Goal: Transaction & Acquisition: Book appointment/travel/reservation

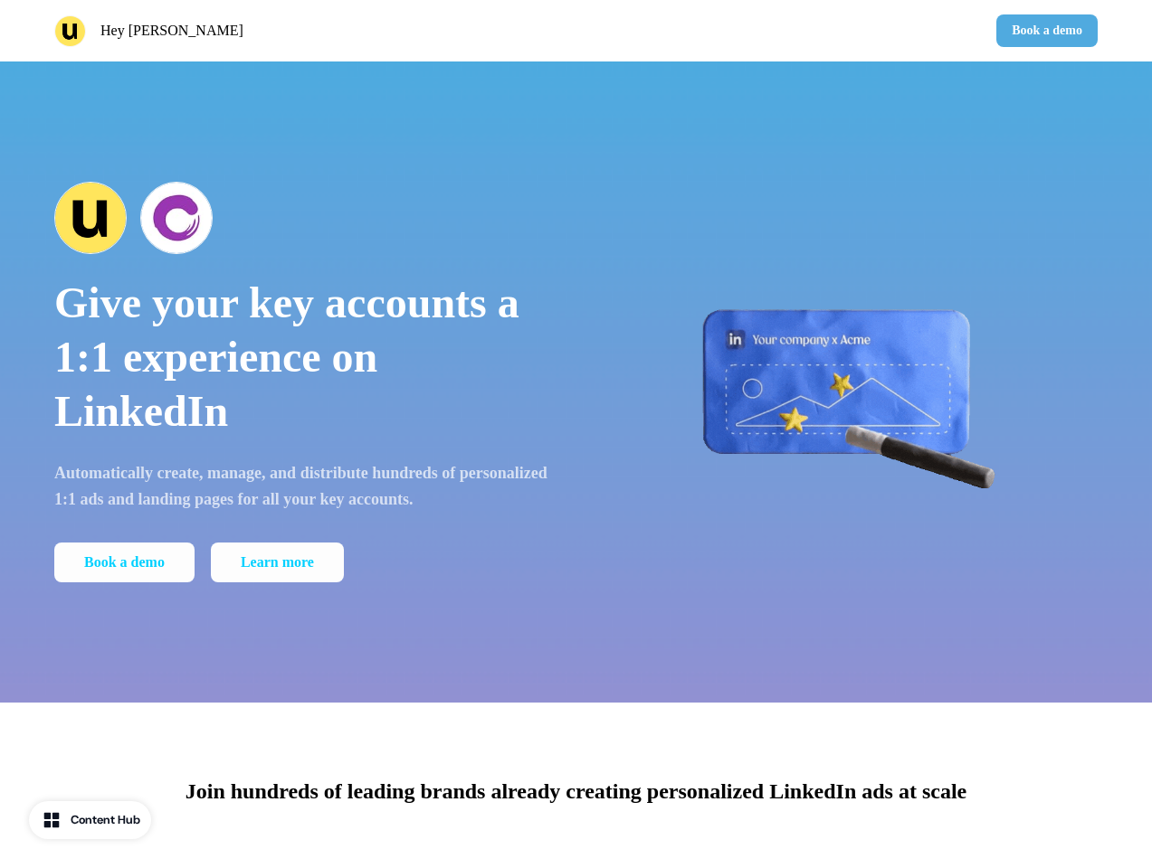
click at [575, 31] on div "Hey [PERSON_NAME] 👋 Book a demo" at bounding box center [576, 31] width 1152 height 62
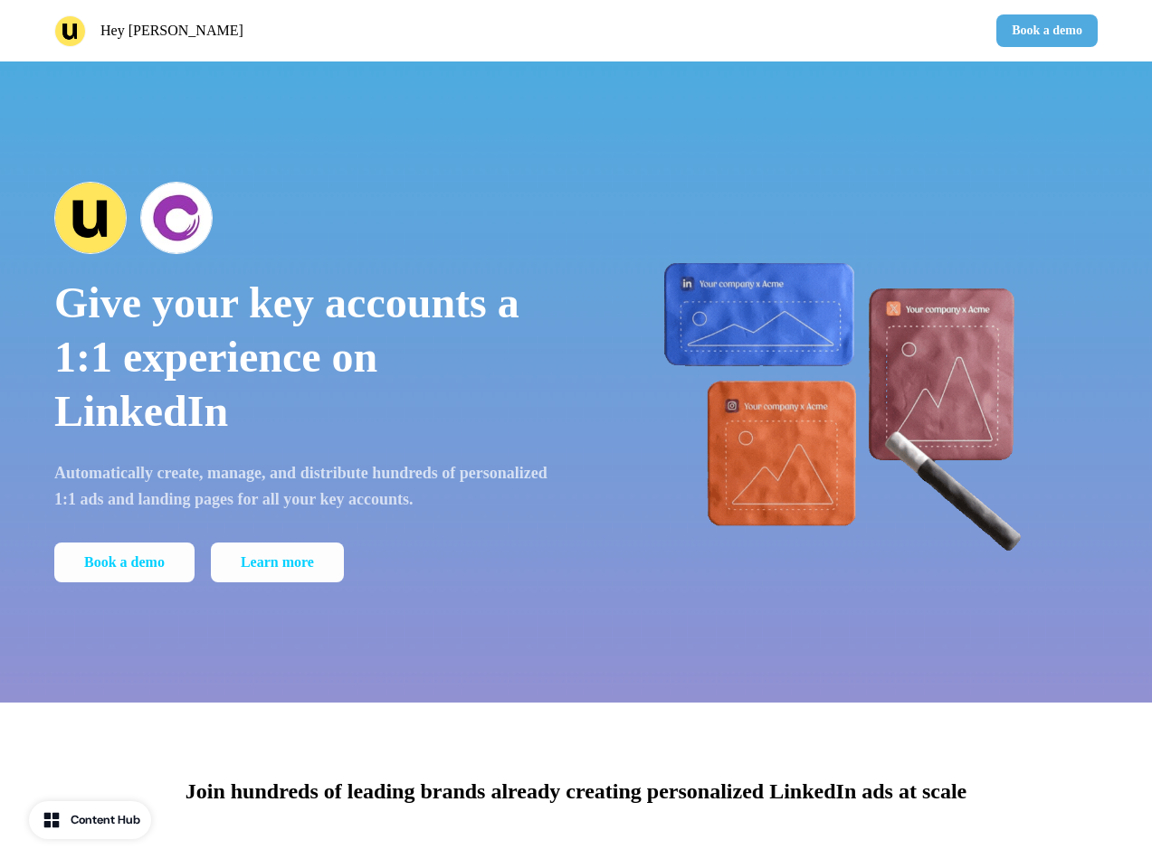
click at [311, 31] on div "Hey [PERSON_NAME]" at bounding box center [311, 31] width 515 height 32
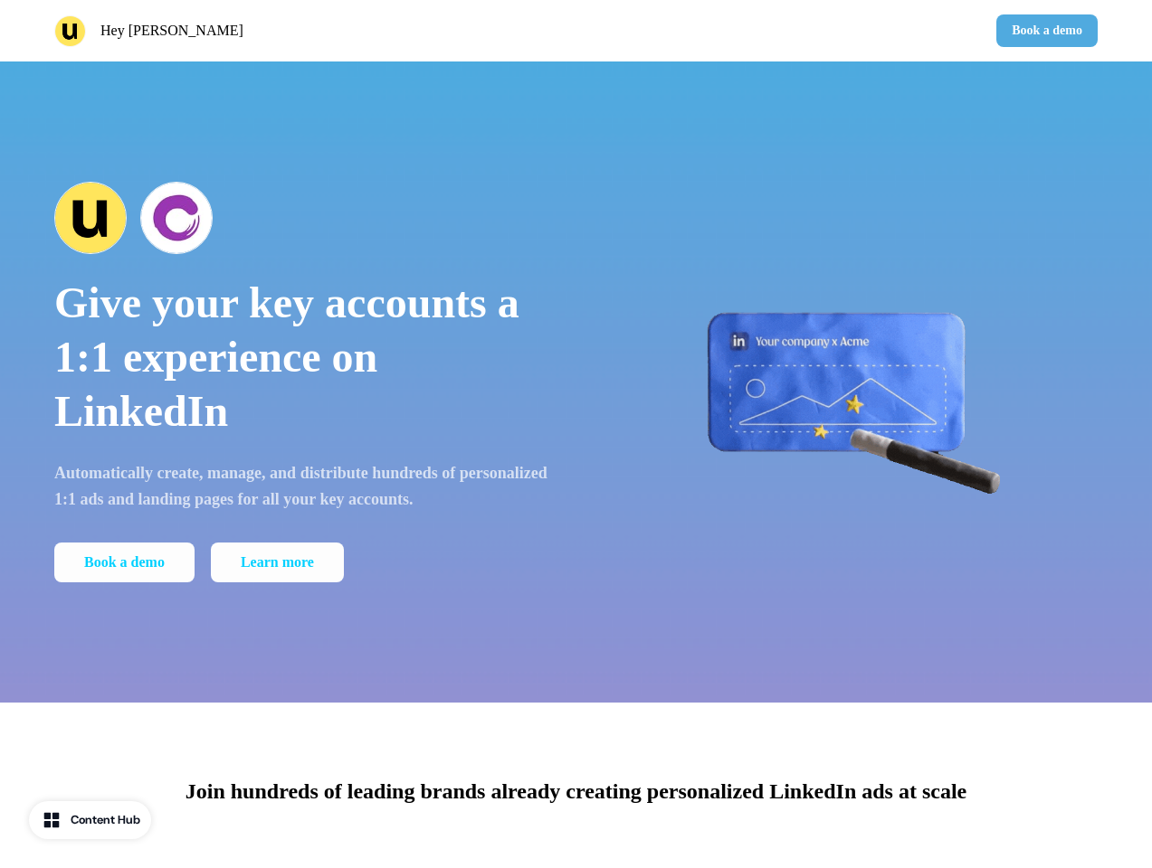
click at [840, 31] on div "Book a demo" at bounding box center [840, 30] width 515 height 33
click at [1043, 31] on button "Book a demo" at bounding box center [1046, 30] width 101 height 33
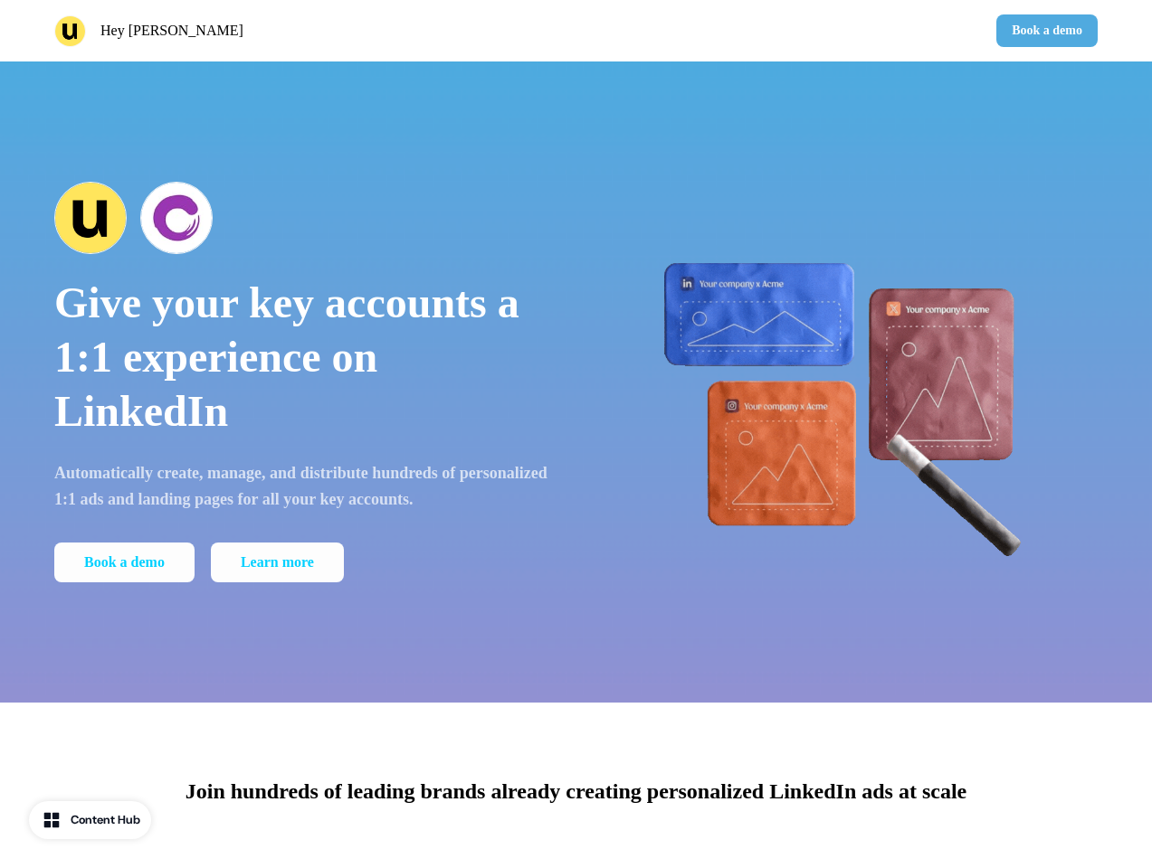
click at [575, 382] on div "Give your key accounts a 1:1 experience on LinkedIn Automatically create, manag…" at bounding box center [576, 382] width 1152 height 641
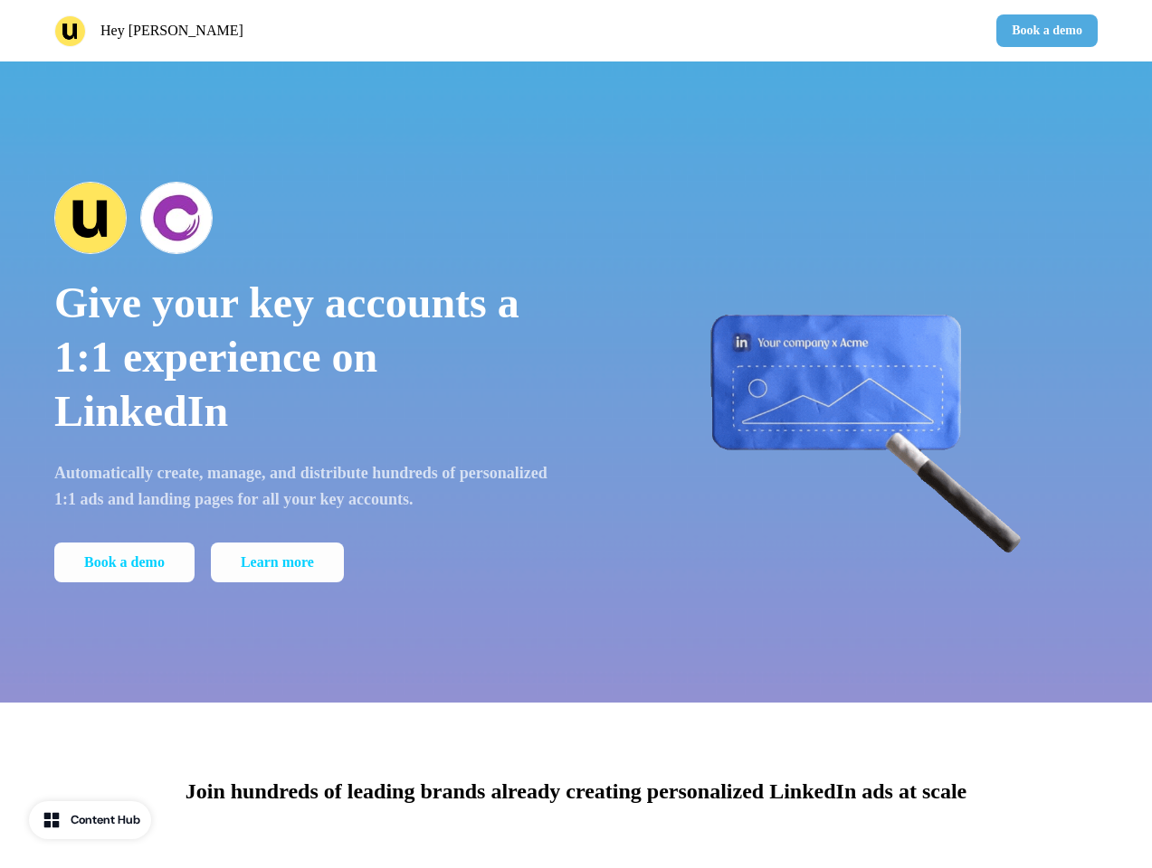
click at [302, 382] on p "Give your key accounts a 1:1 experience on LinkedIn" at bounding box center [302, 357] width 497 height 163
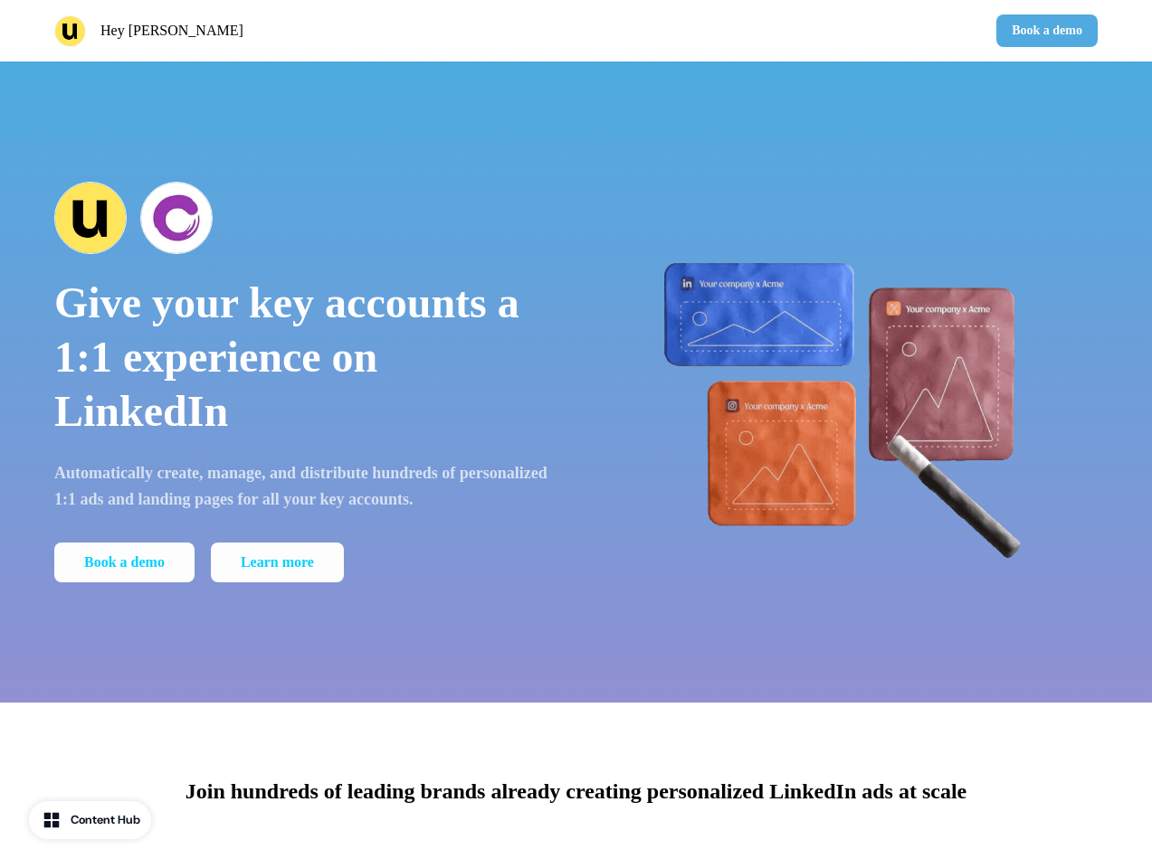
scroll to position [2882, 0]
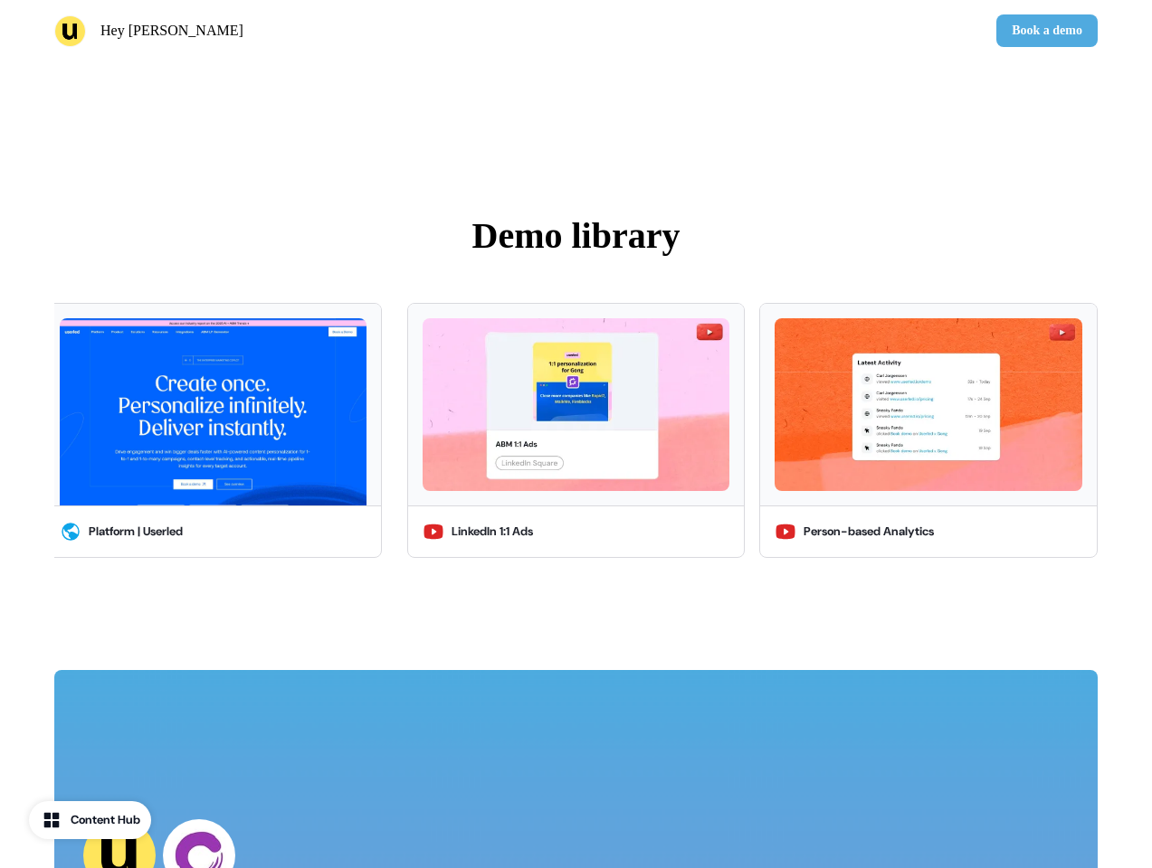
click at [128, 563] on div "LinkedIn 1:1 Ads Person-based Analytics Microsites Account Targeting Sales Insi…" at bounding box center [575, 430] width 1043 height 277
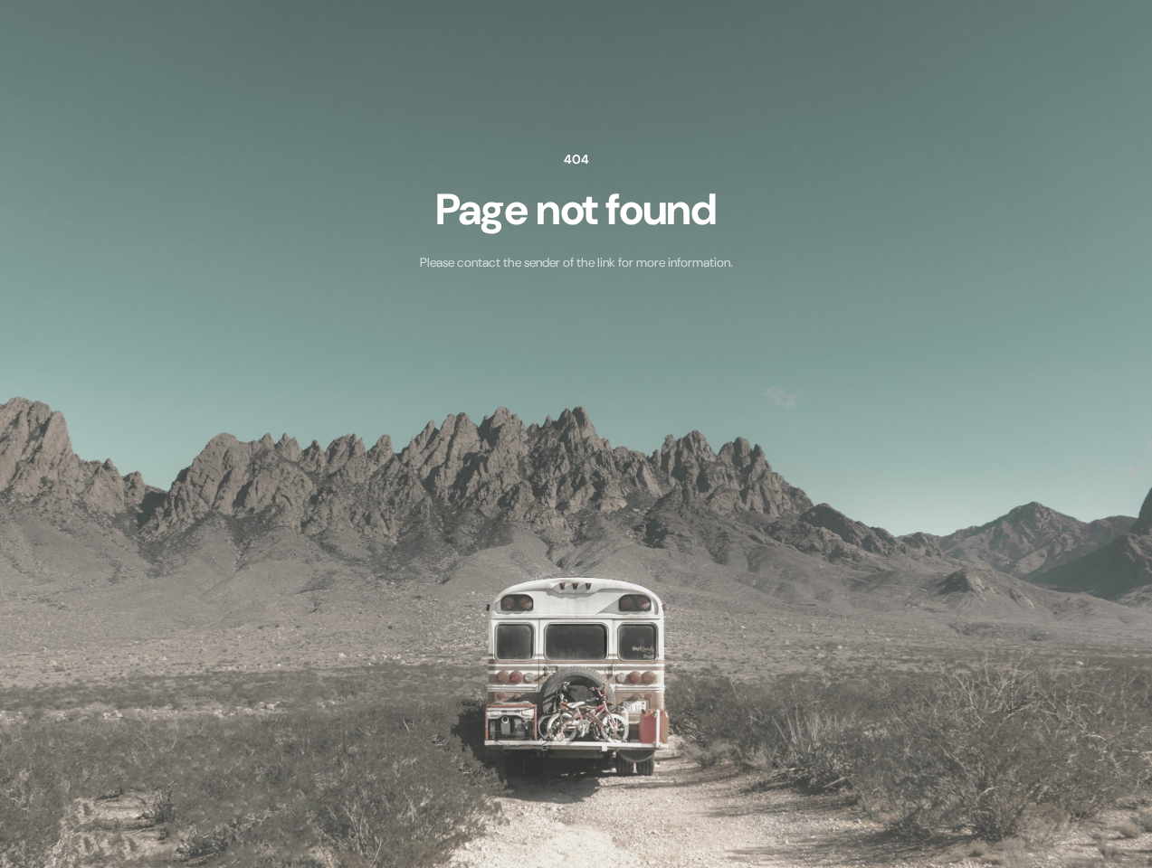
click at [575, 786] on img at bounding box center [576, 434] width 1152 height 868
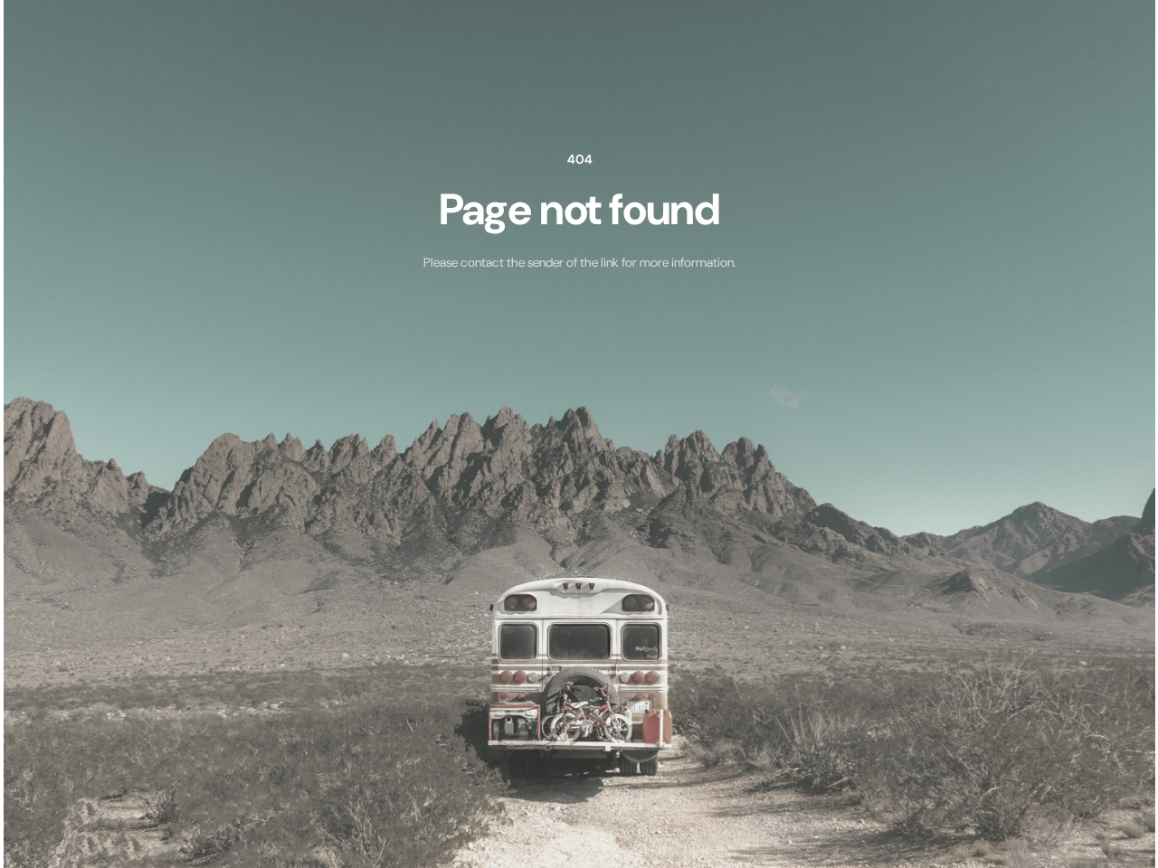
scroll to position [0, 0]
